Goal: Register for event/course

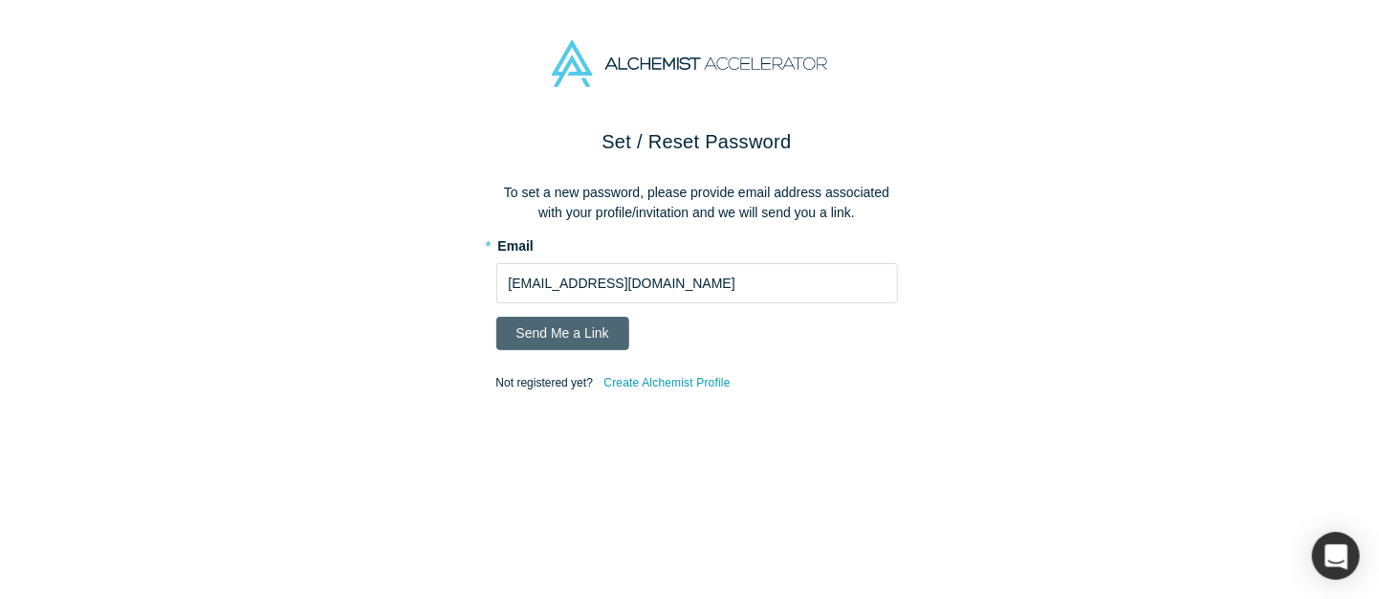
click at [568, 332] on button "Send Me a Link" at bounding box center [562, 333] width 133 height 33
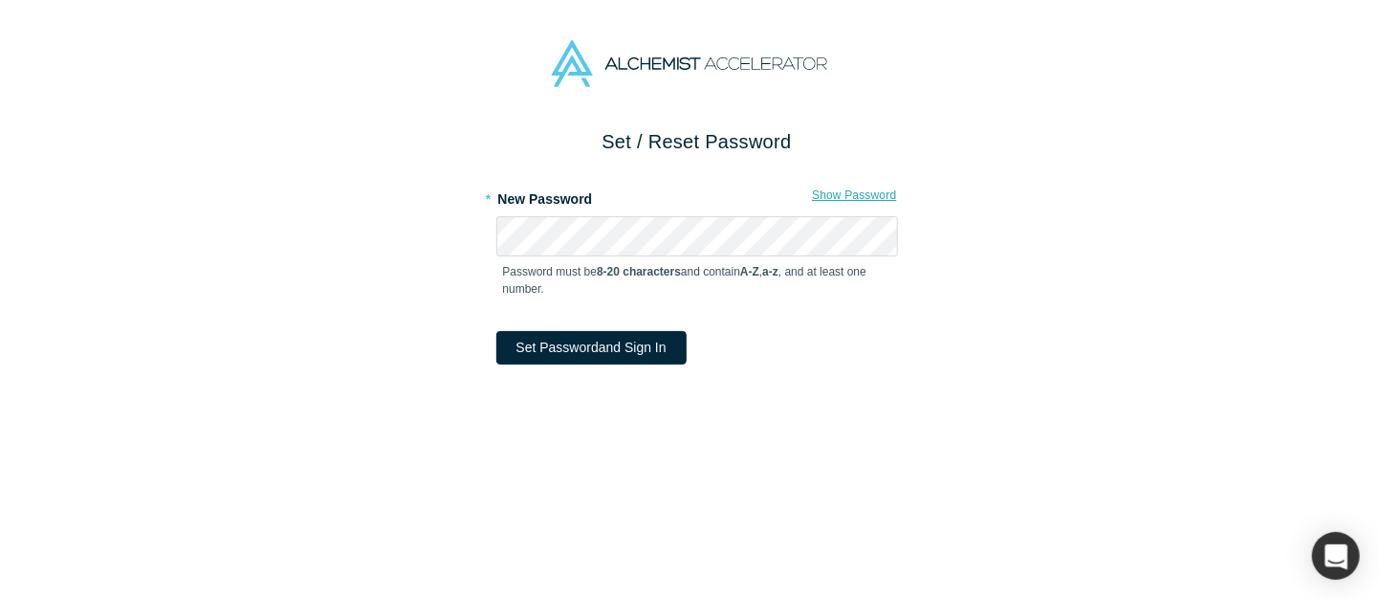
click at [813, 194] on button "Show Password" at bounding box center [854, 195] width 86 height 25
click at [817, 194] on button "Hide Password" at bounding box center [857, 195] width 81 height 25
click at [505, 355] on button "Set Password and Sign In" at bounding box center [591, 347] width 190 height 33
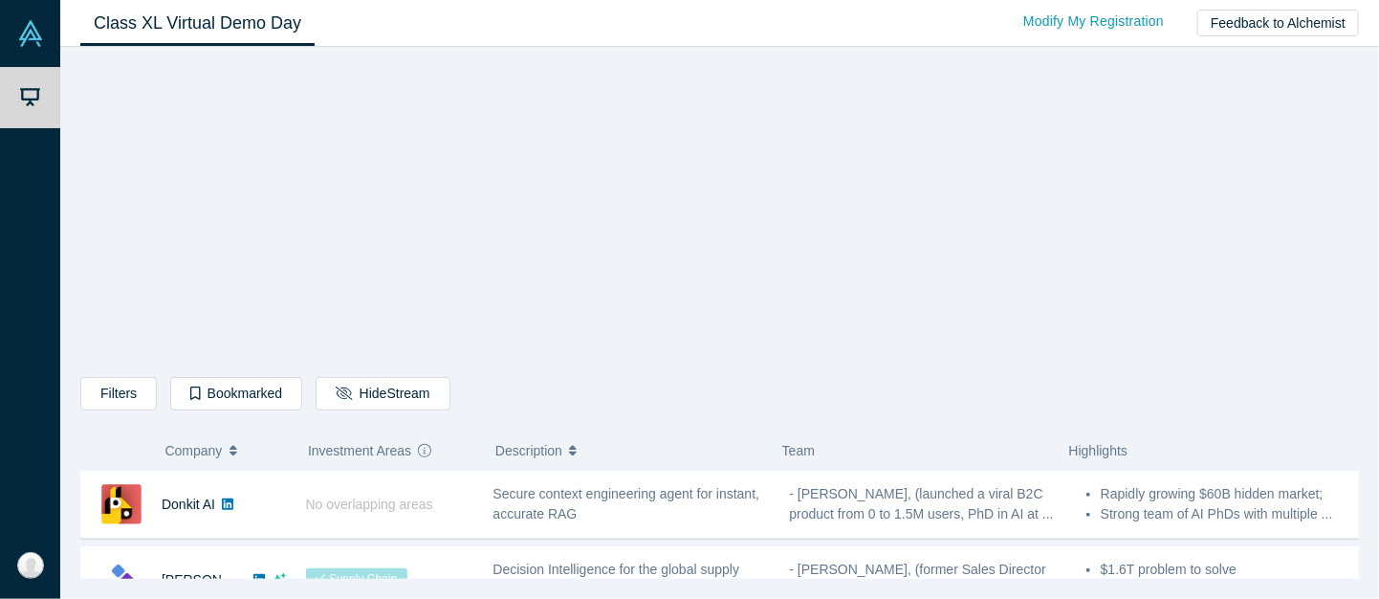
click at [93, 273] on div "Filters AI Artificial Intelligence B2B SaaS AI (Artificial Intelligence) Data A…" at bounding box center [719, 319] width 1279 height 518
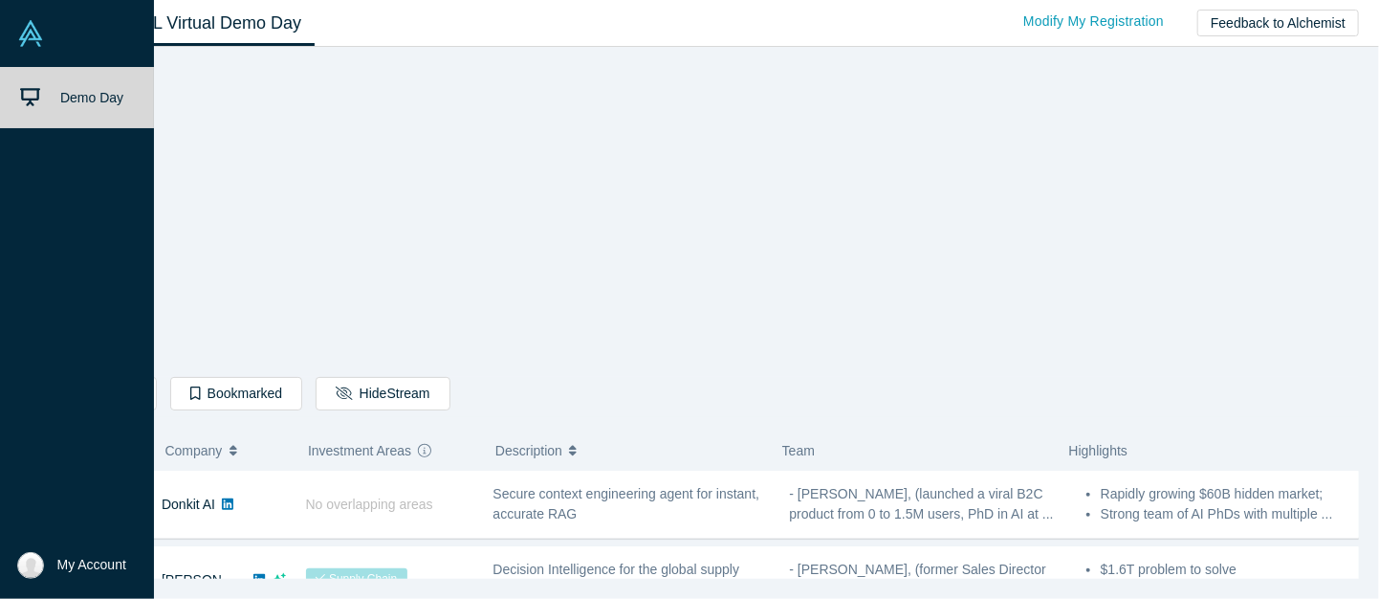
click at [43, 26] on link at bounding box center [77, 33] width 154 height 67
click at [26, 570] on img at bounding box center [30, 565] width 27 height 27
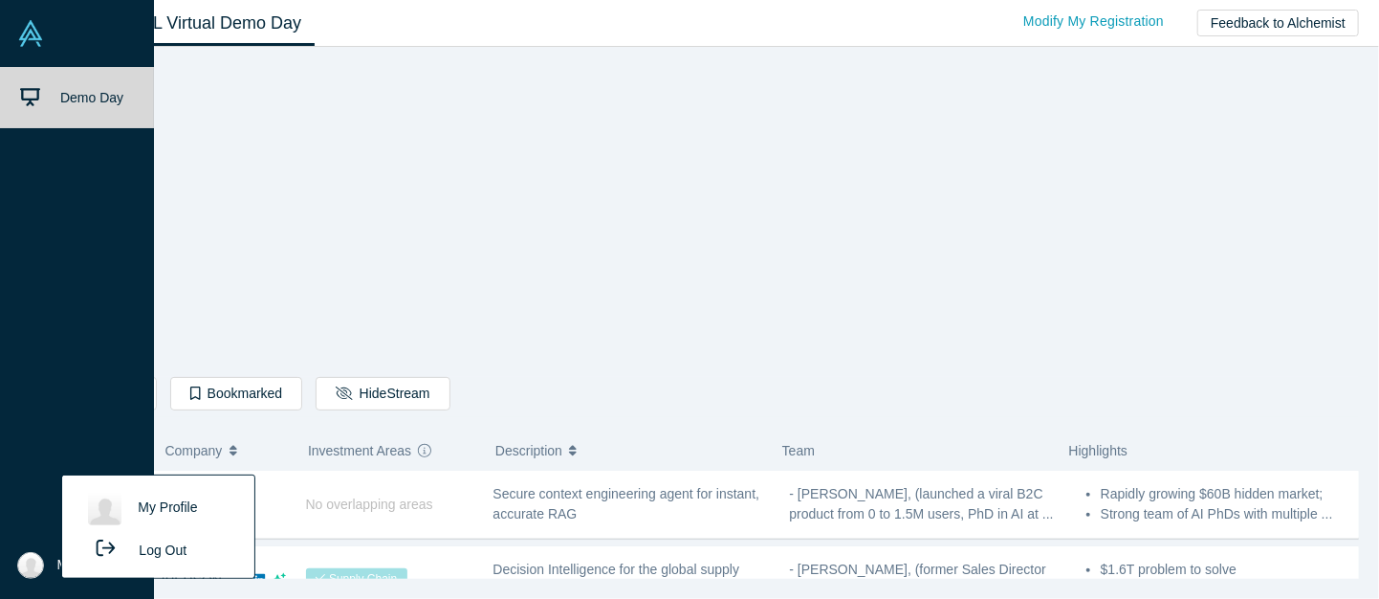
click at [121, 516] on link "My Profile" at bounding box center [157, 508] width 159 height 47
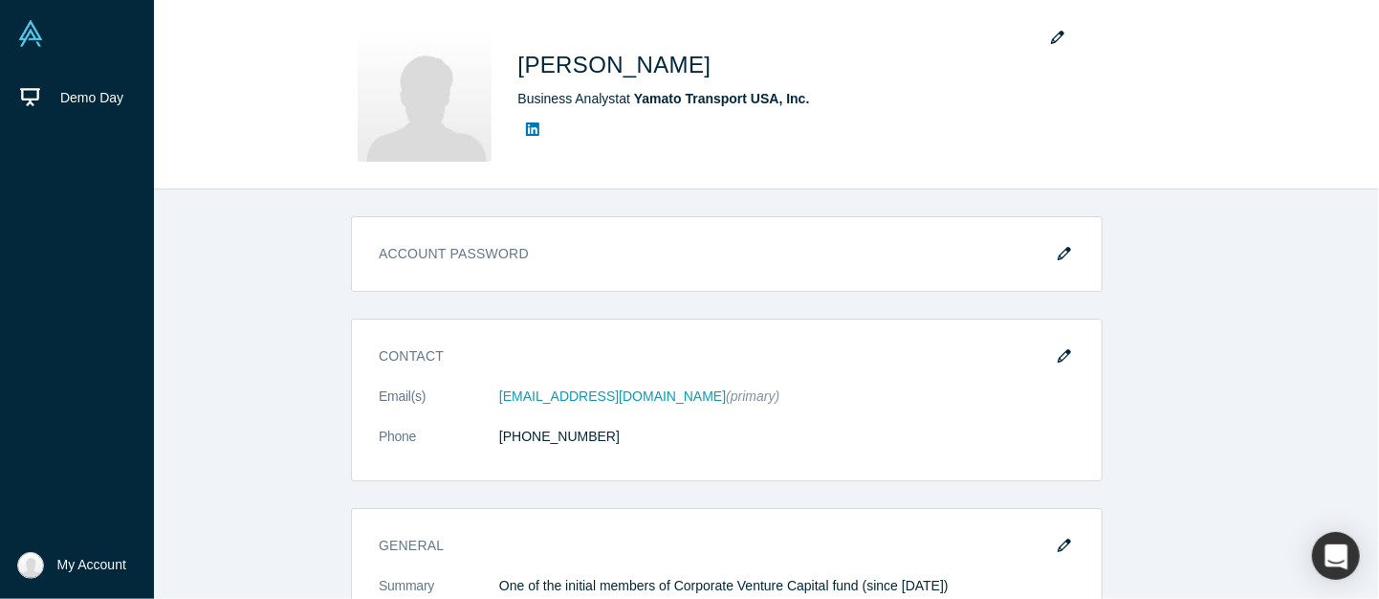
click at [39, 39] on img at bounding box center [30, 33] width 27 height 27
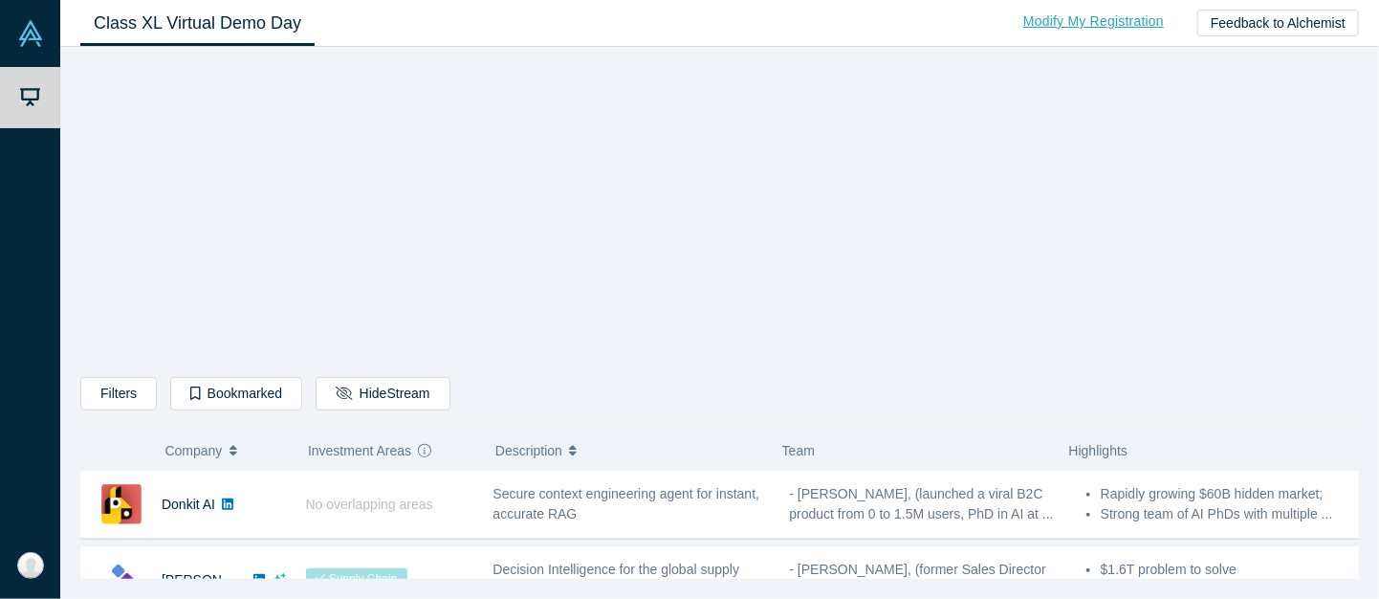
click at [1071, 22] on link "Modify My Registration" at bounding box center [1093, 21] width 181 height 33
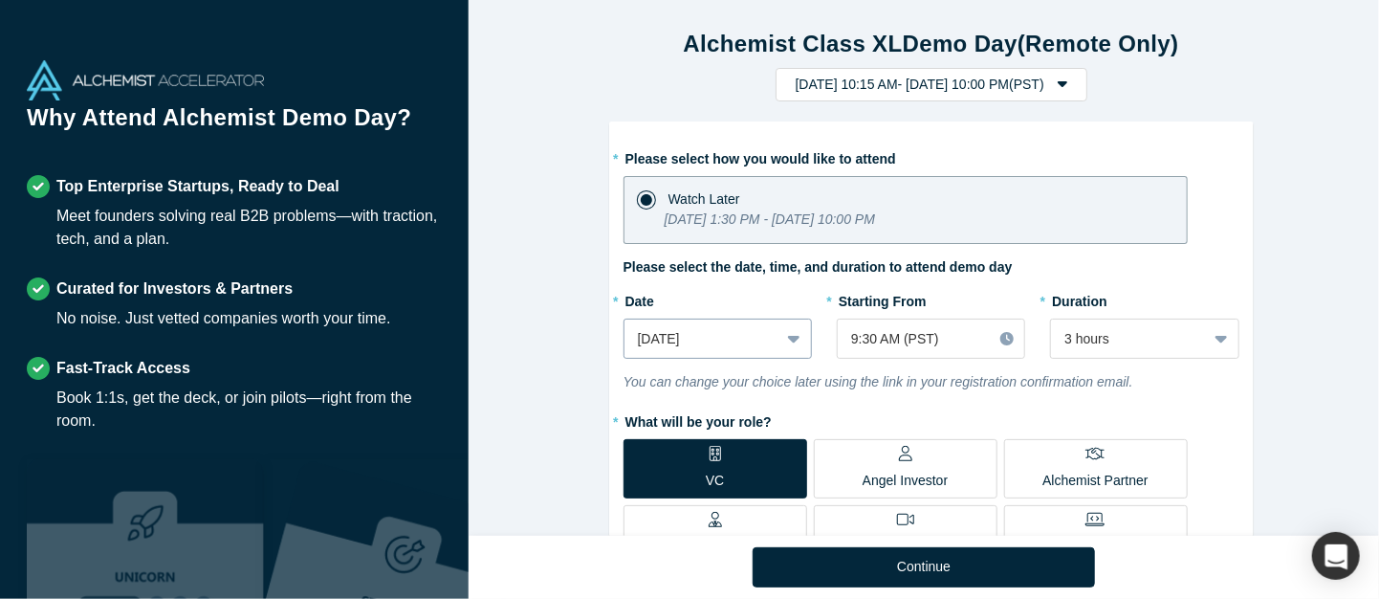
scroll to position [96, 0]
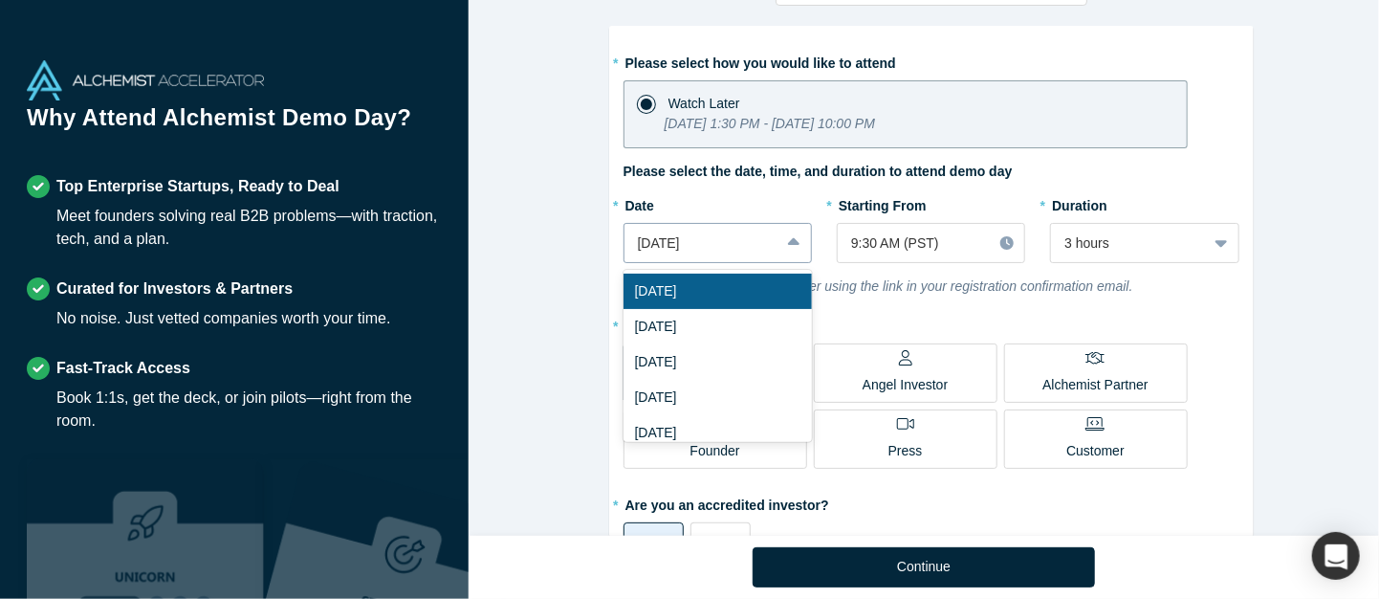
click at [715, 247] on div at bounding box center [702, 243] width 128 height 24
click at [717, 363] on div "Fri, Oct 3, 2025" at bounding box center [718, 361] width 188 height 35
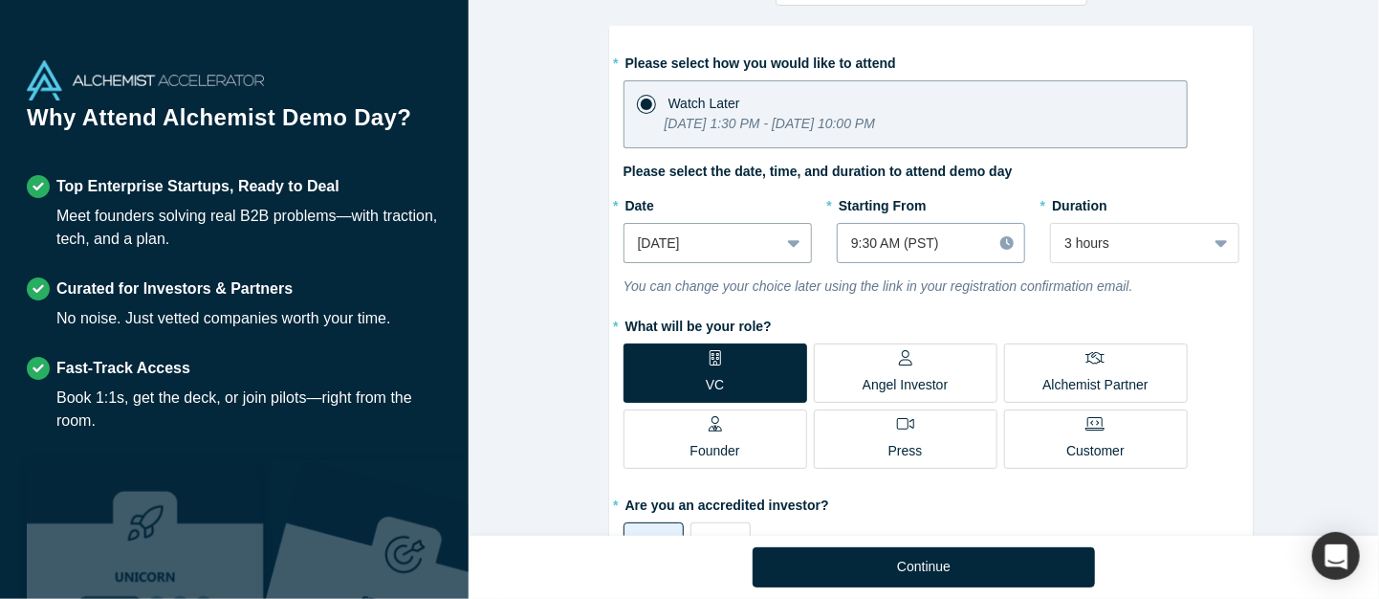
click at [993, 242] on div at bounding box center [1009, 243] width 33 height 29
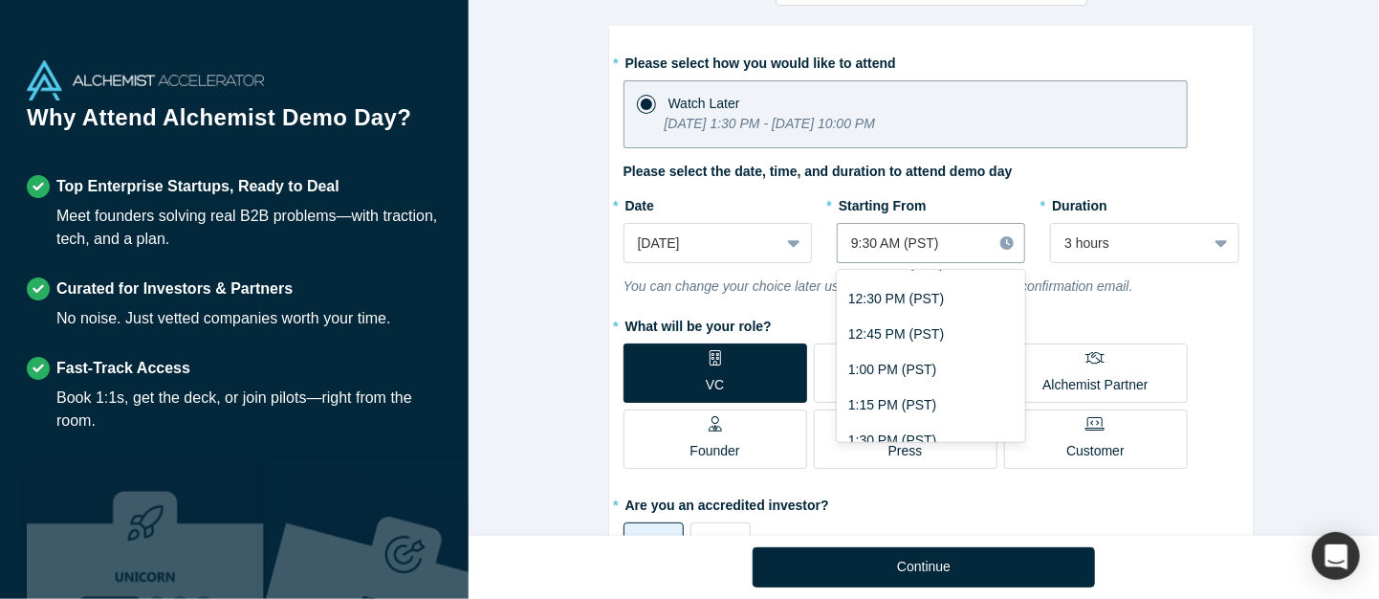
scroll to position [1797, 0]
click at [978, 398] on div "1:30 PM (PST)" at bounding box center [931, 404] width 188 height 35
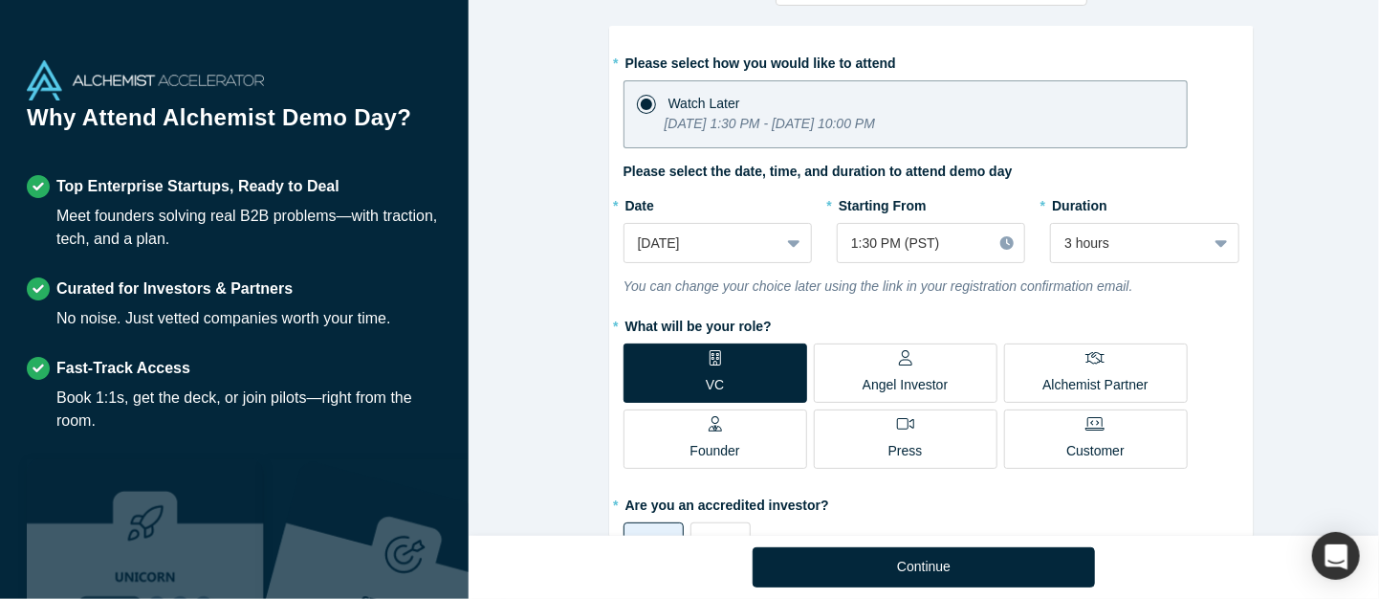
click at [591, 308] on div "Alchemist Class XL Demo Day (Remote Only) Tuesday, September 30, 2025 10:15 AM …" at bounding box center [931, 275] width 925 height 550
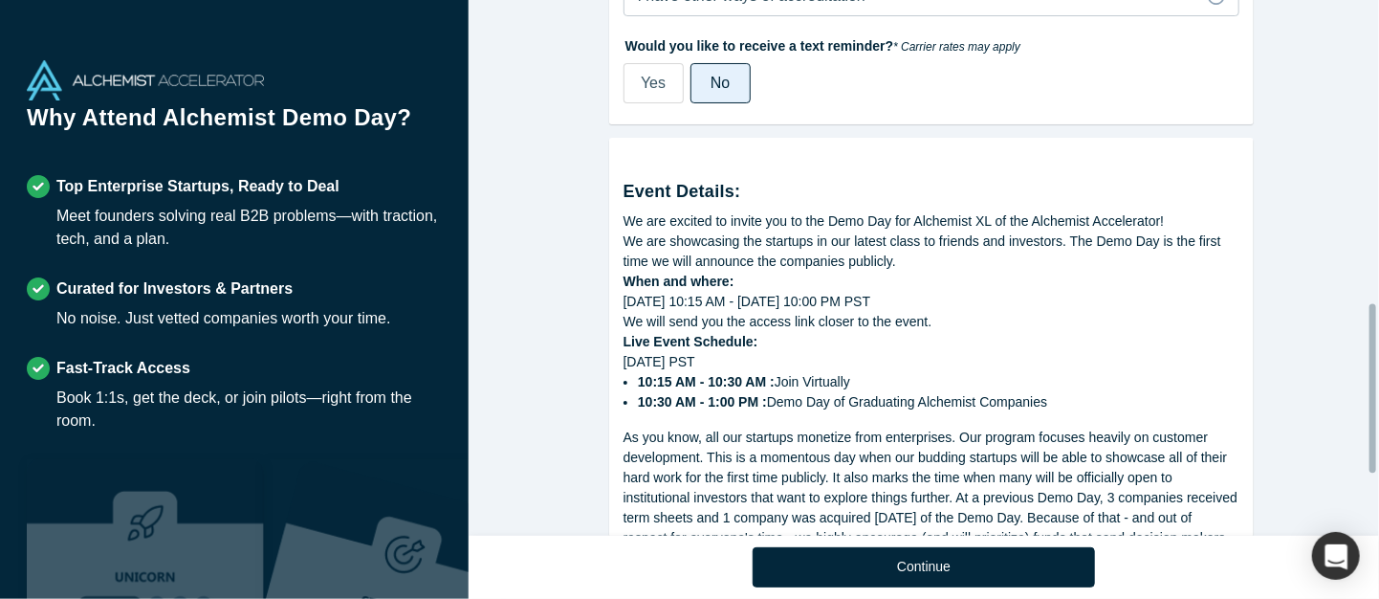
scroll to position [1147, 0]
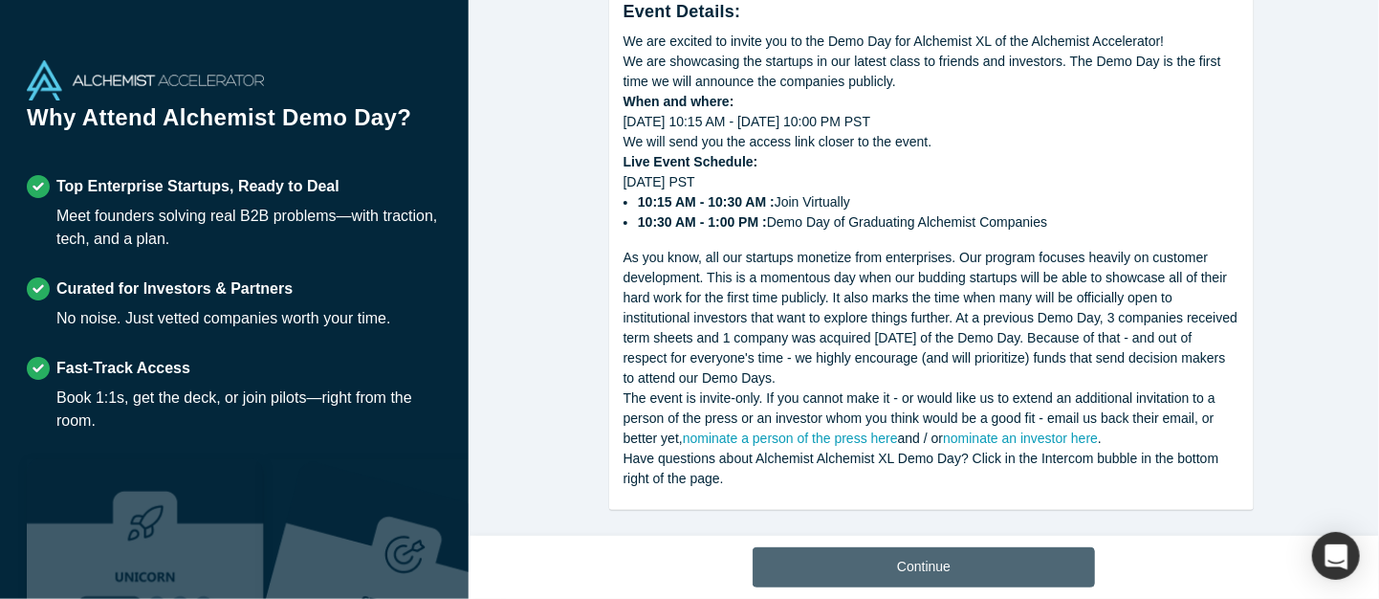
click at [888, 569] on button "Continue" at bounding box center [924, 567] width 342 height 40
